Goal: Information Seeking & Learning: Learn about a topic

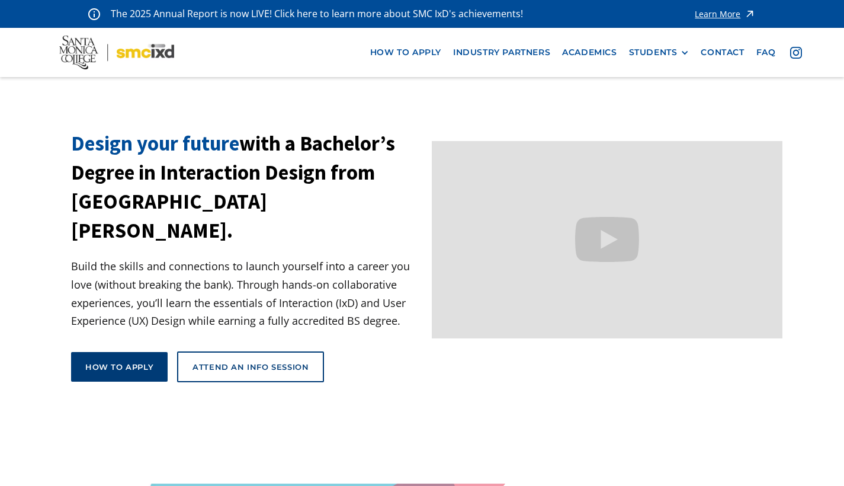
click at [129, 361] on div "How to apply" at bounding box center [119, 366] width 68 height 11
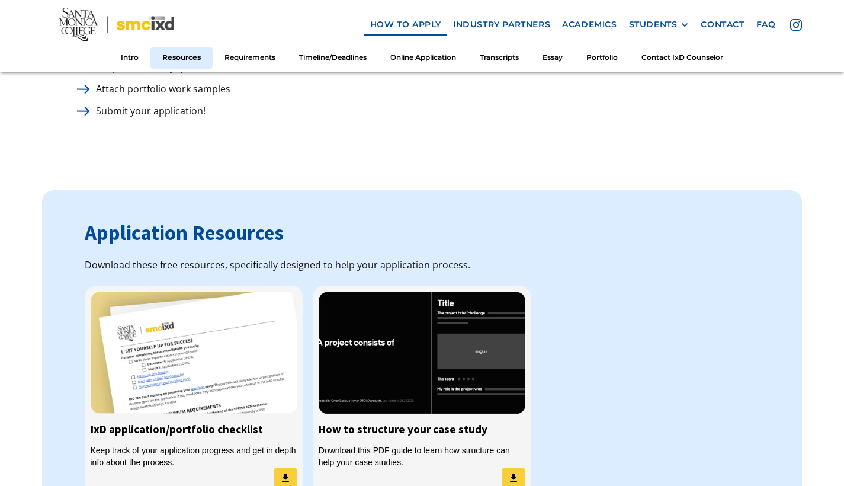
scroll to position [1009, 0]
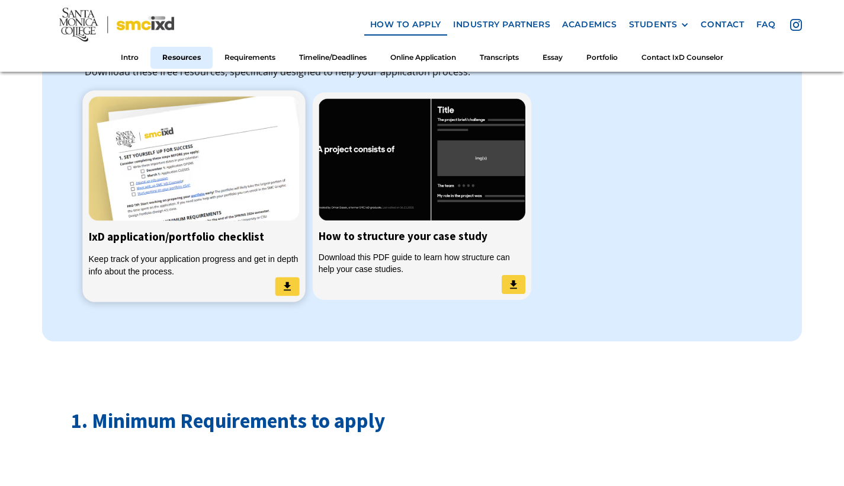
click at [200, 252] on div "Keep track of your application progress and get in depth info about the process." at bounding box center [193, 264] width 211 height 24
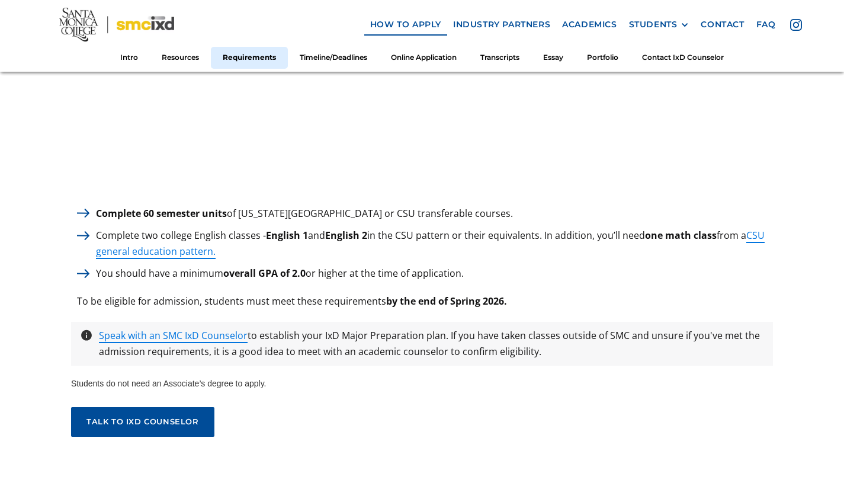
scroll to position [1650, 0]
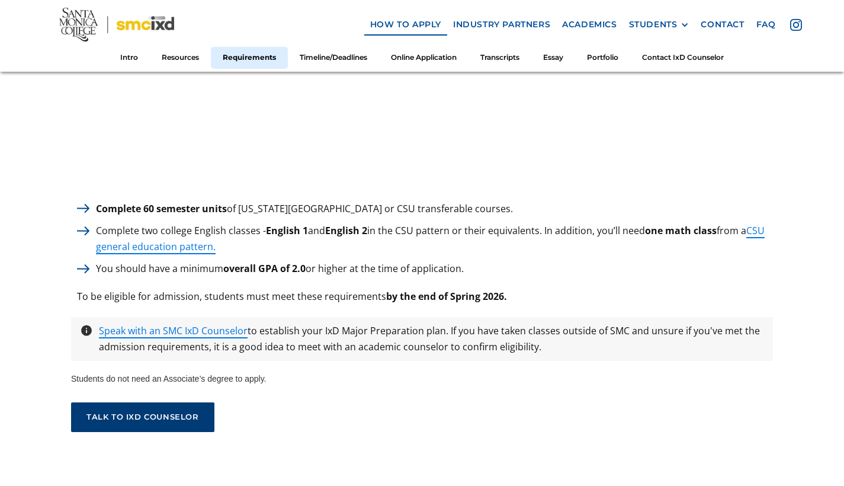
click at [192, 412] on div "talk to ixd counselor" at bounding box center [142, 416] width 113 height 9
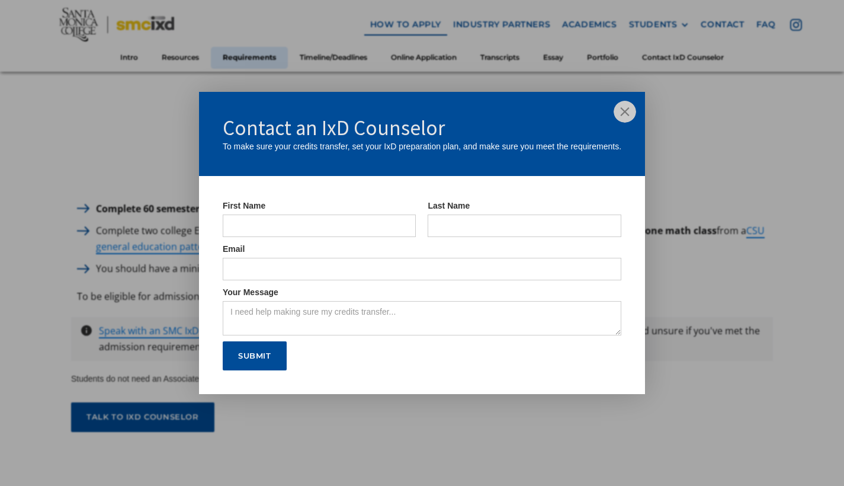
click at [622, 114] on img at bounding box center [625, 112] width 23 height 23
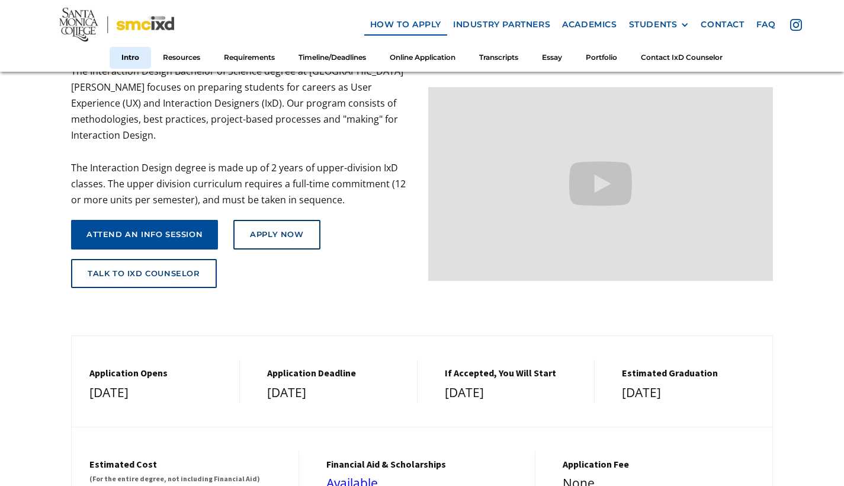
scroll to position [0, 0]
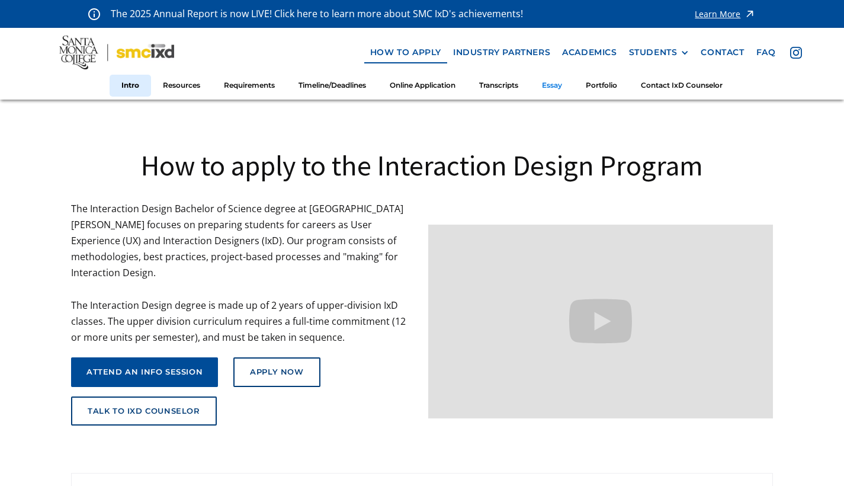
click at [559, 85] on link "Essay" at bounding box center [552, 86] width 44 height 22
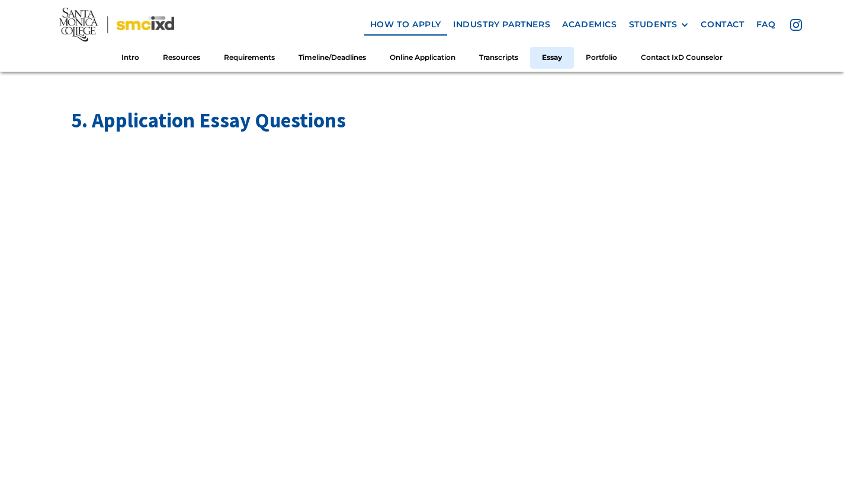
scroll to position [4107, 0]
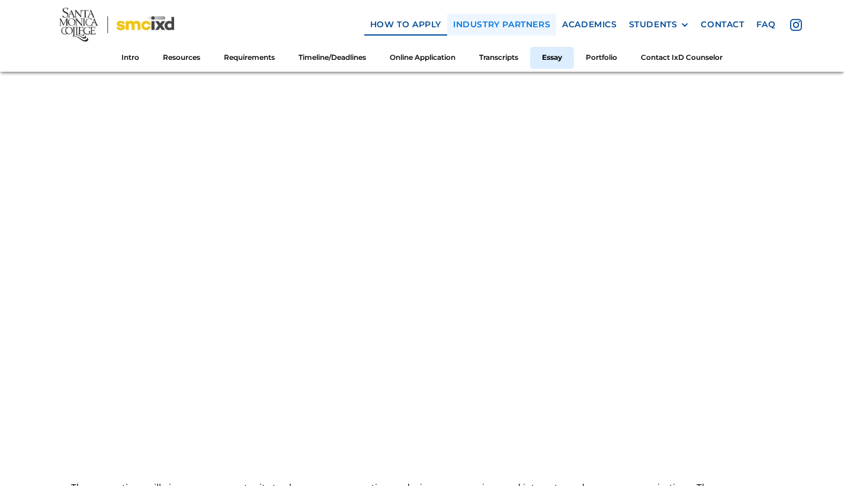
click at [514, 21] on link "industry partners" at bounding box center [501, 25] width 109 height 22
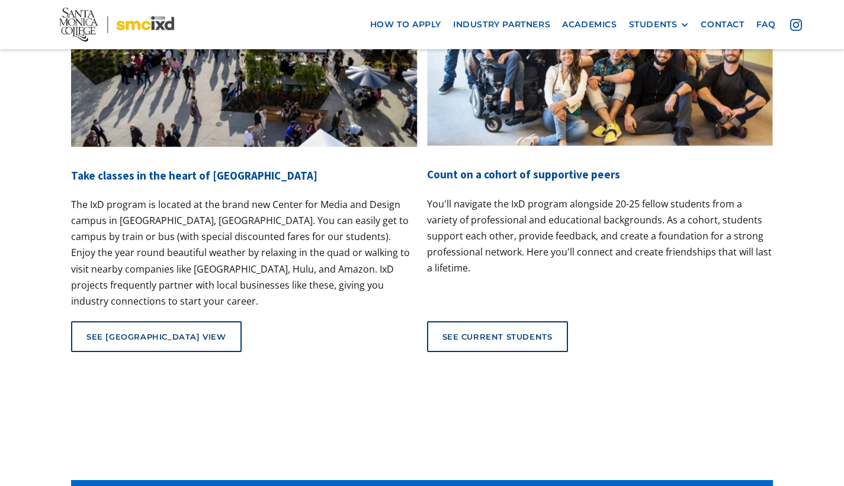
scroll to position [4583, 0]
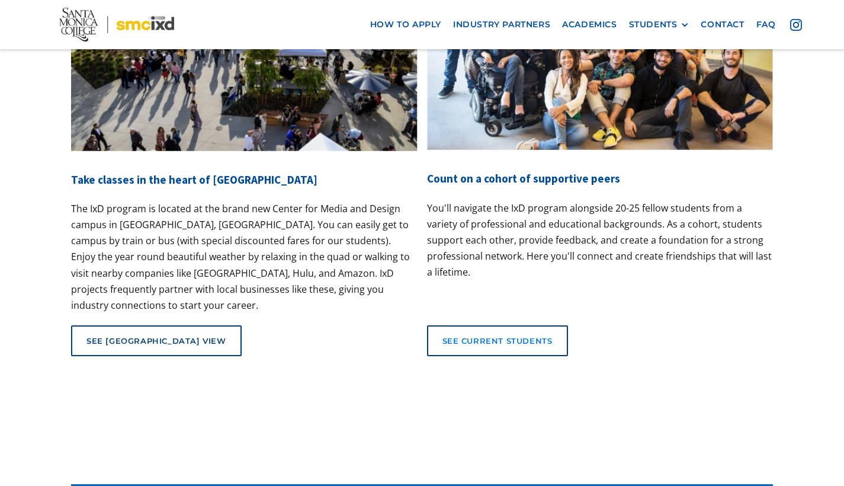
click at [494, 325] on link "See current students" at bounding box center [497, 340] width 141 height 31
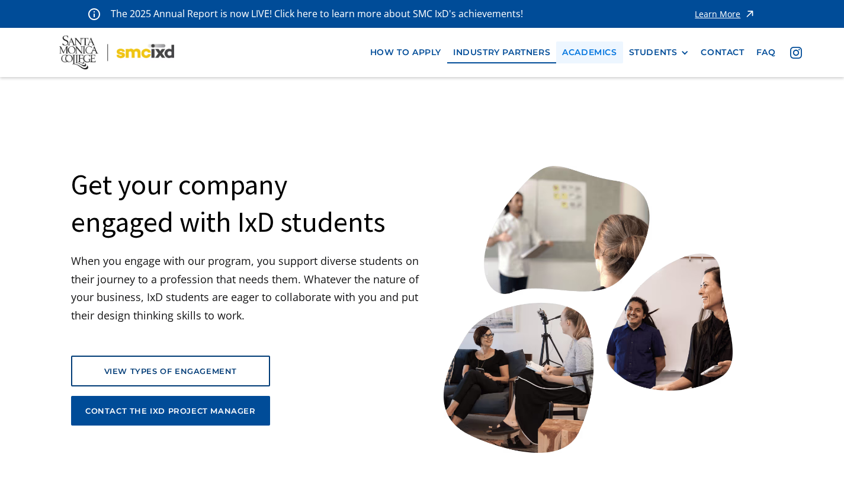
click at [594, 52] on link "Academics" at bounding box center [589, 52] width 66 height 22
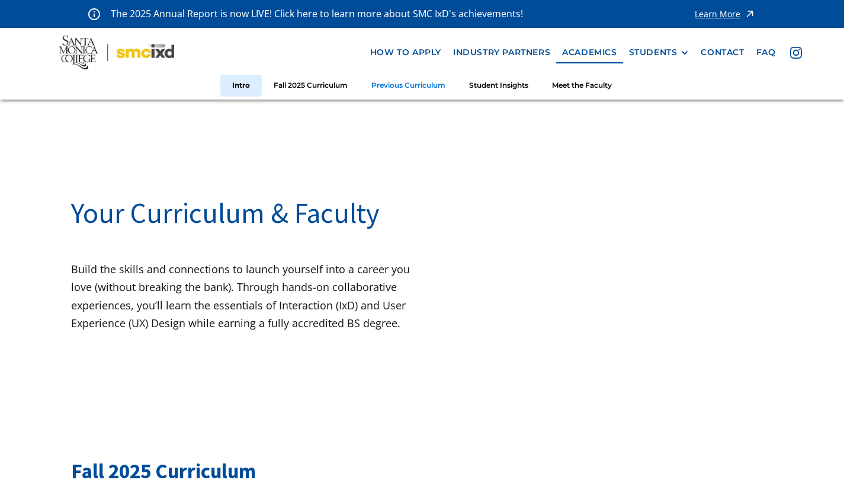
click at [439, 89] on link "Previous Curriculum" at bounding box center [409, 86] width 98 height 22
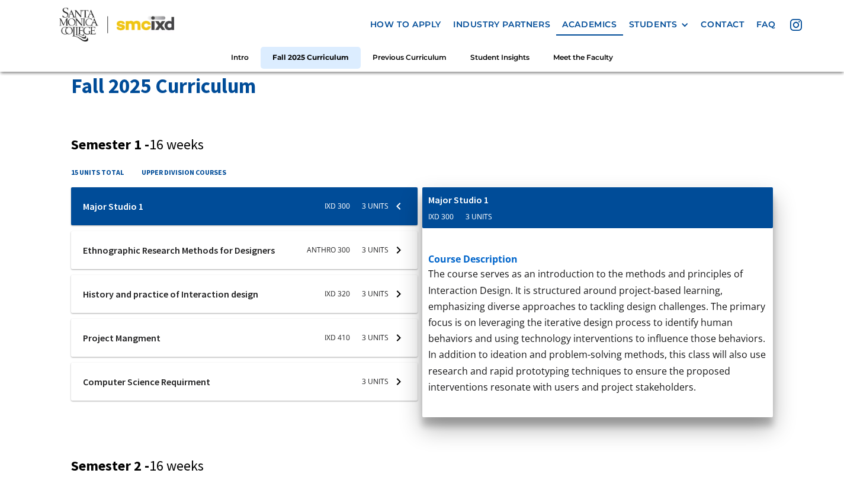
scroll to position [428, 0]
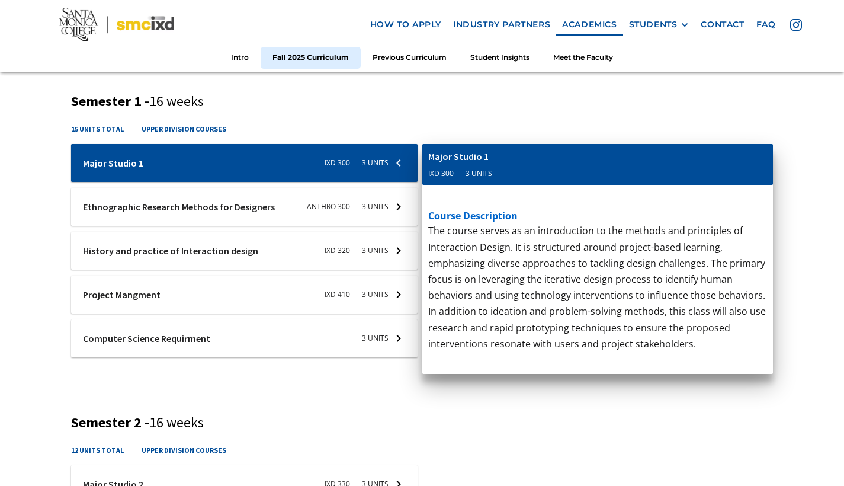
click at [382, 182] on div at bounding box center [244, 163] width 347 height 38
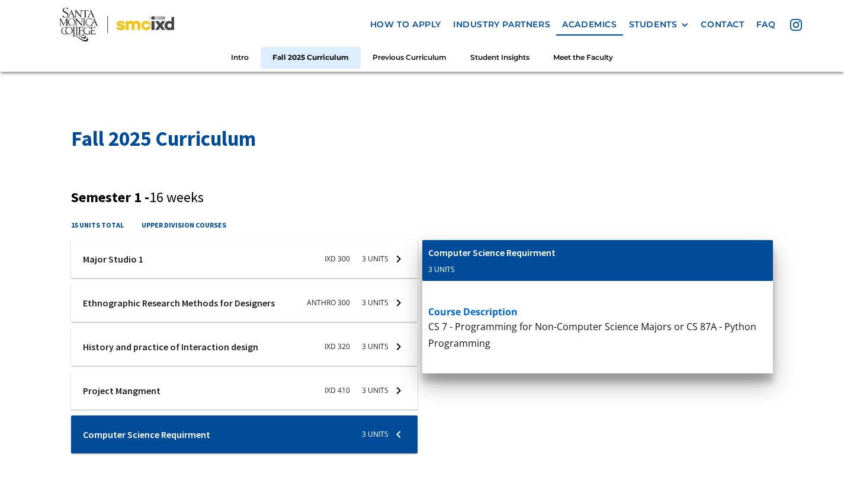
scroll to position [386, 0]
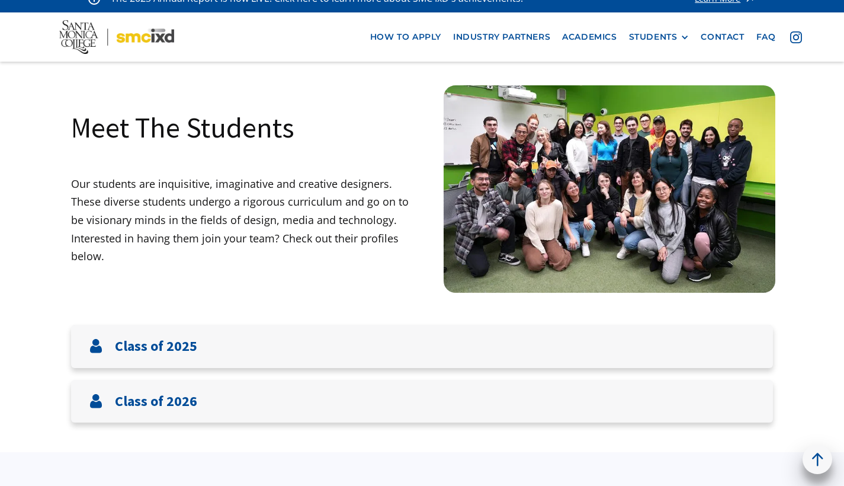
scroll to position [235, 0]
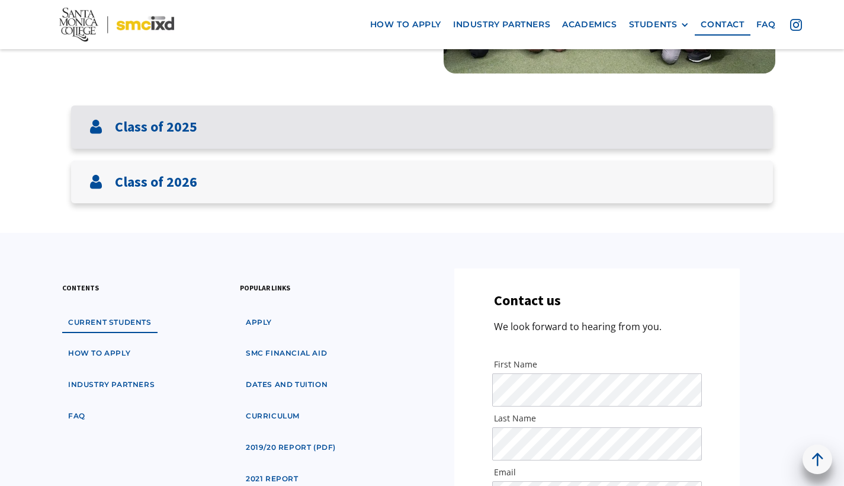
click at [336, 117] on div "Class of 2025" at bounding box center [422, 126] width 702 height 43
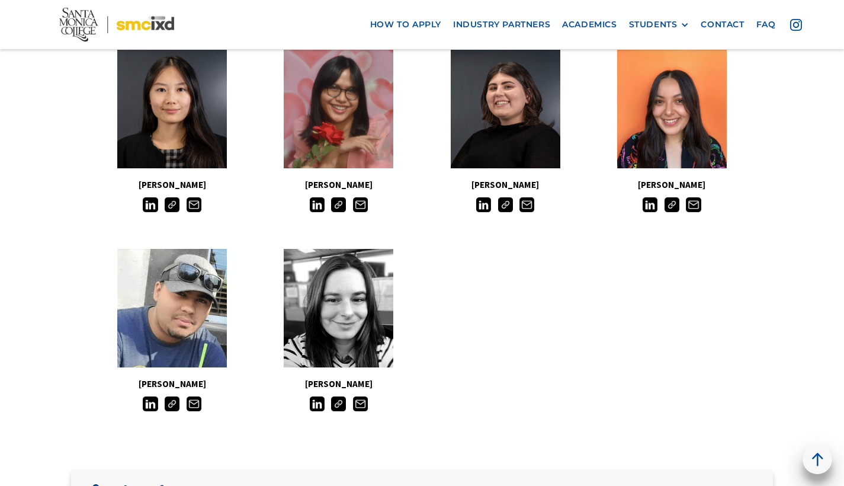
scroll to position [1241, 0]
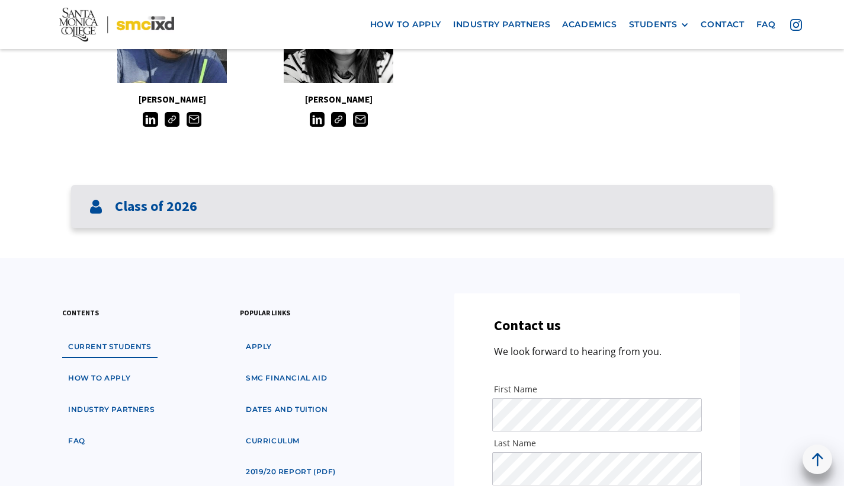
click at [376, 207] on div "Class of 2026" at bounding box center [422, 206] width 702 height 43
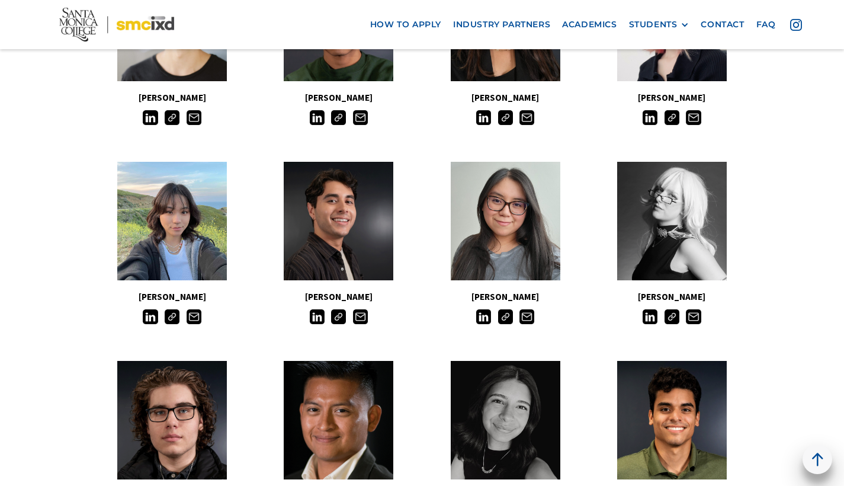
scroll to position [0, 0]
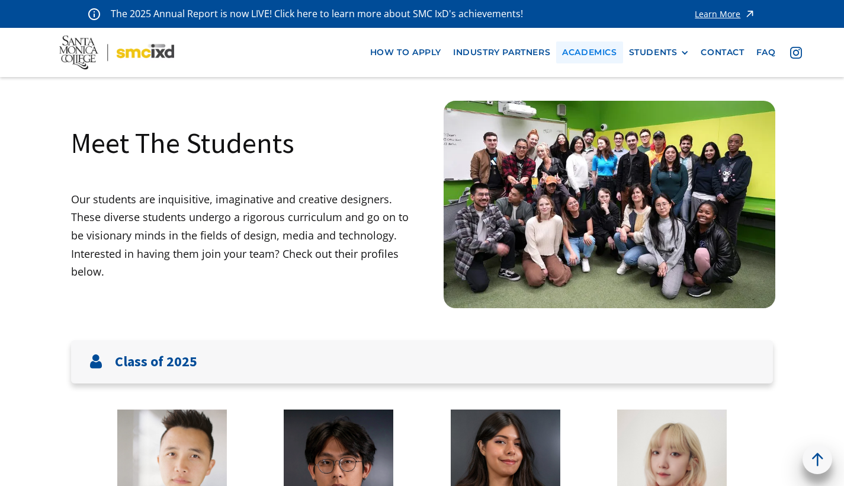
click at [581, 56] on link "Academics" at bounding box center [589, 52] width 66 height 22
